Goal: Book appointment/travel/reservation

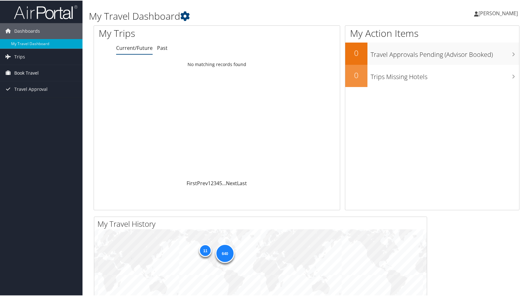
drag, startPoint x: 25, startPoint y: 71, endPoint x: 46, endPoint y: 77, distance: 21.6
click at [25, 71] on span "Book Travel" at bounding box center [26, 72] width 24 height 16
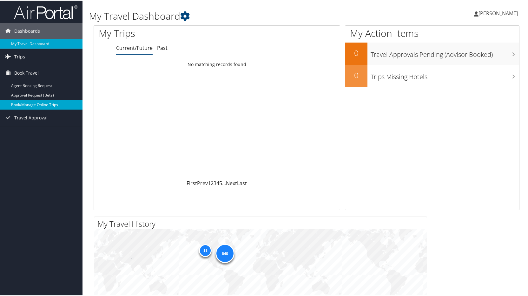
click at [23, 105] on link "Book/Manage Online Trips" at bounding box center [41, 104] width 82 height 10
